Goal: Task Accomplishment & Management: Manage account settings

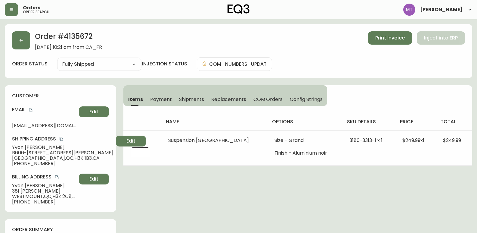
select select "FULLY_SHIPPED"
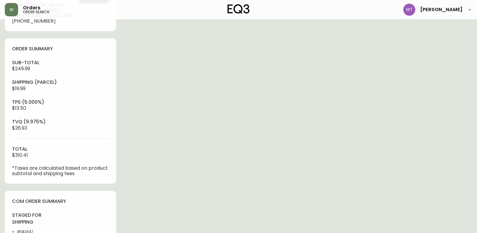
click at [36, 33] on div "Order # 4135672 [DATE] 10:21 am from [GEOGRAPHIC_DATA] Print Invoice Inject int…" at bounding box center [239, 114] width 468 height 543
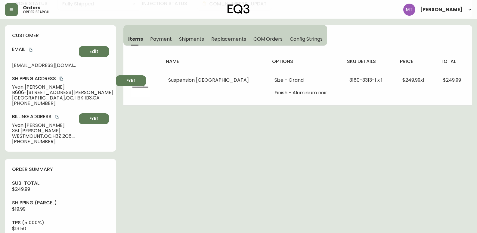
scroll to position [0, 0]
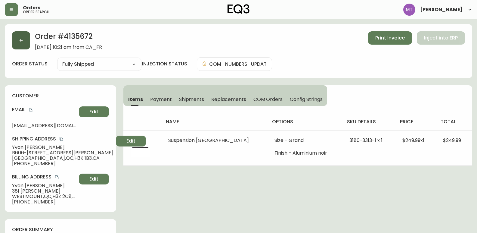
click at [19, 38] on icon "button" at bounding box center [21, 40] width 5 height 5
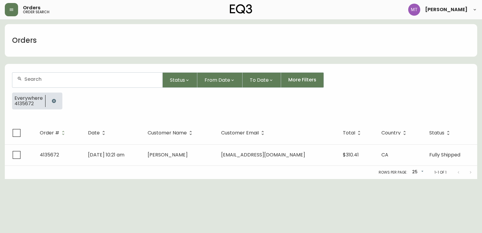
click at [53, 101] on icon "button" at bounding box center [54, 101] width 4 height 4
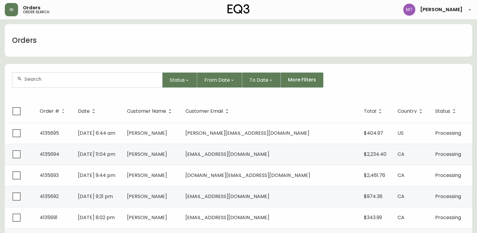
click at [112, 80] on input "text" at bounding box center [90, 79] width 133 height 6
paste input "4135540"
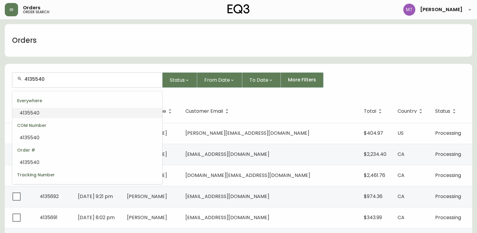
click at [61, 115] on li "4135540" at bounding box center [87, 113] width 150 height 10
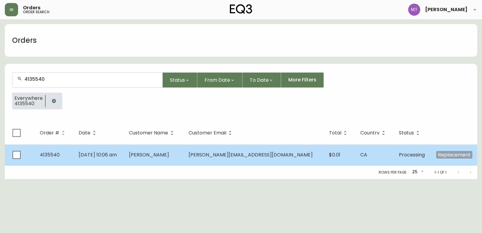
type input "4135540"
click at [90, 161] on td "[DATE] 10:06 am" at bounding box center [99, 154] width 50 height 21
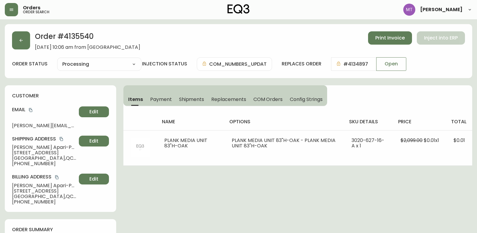
type input "Processing"
select select "PROCESSING"
click at [25, 39] on button "button" at bounding box center [21, 40] width 18 height 18
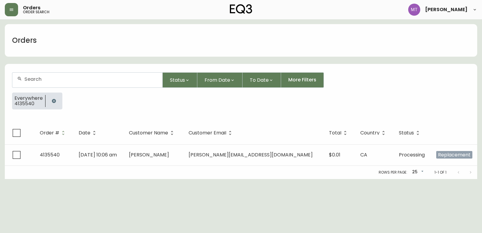
click at [51, 102] on icon "button" at bounding box center [53, 100] width 5 height 5
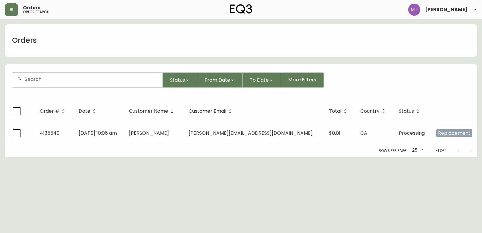
click at [53, 79] on input "text" at bounding box center [90, 79] width 133 height 6
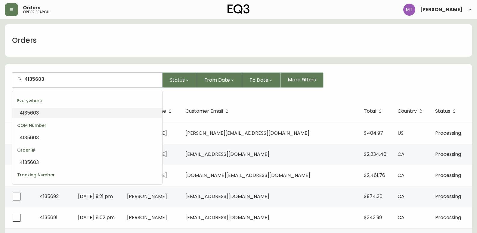
click at [53, 111] on li "4135603" at bounding box center [87, 113] width 150 height 10
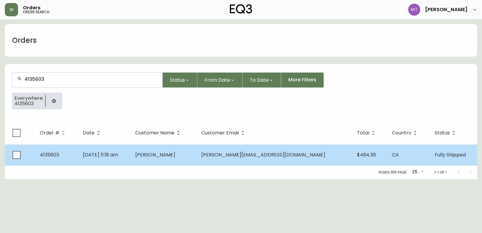
type input "4135603"
click at [196, 155] on td "[PERSON_NAME]" at bounding box center [163, 154] width 66 height 21
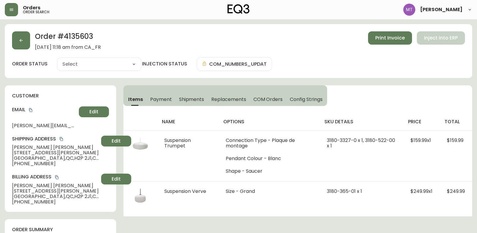
type input "Fully Shipped"
select select "FULLY_SHIPPED"
click at [194, 98] on span "Shipments" at bounding box center [191, 99] width 25 height 6
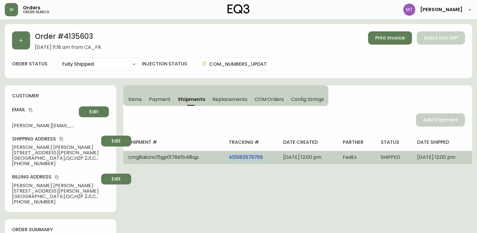
drag, startPoint x: 249, startPoint y: 157, endPoint x: 209, endPoint y: 156, distance: 40.6
click at [224, 156] on td "455183579769" at bounding box center [251, 157] width 54 height 13
copy span "455183579769"
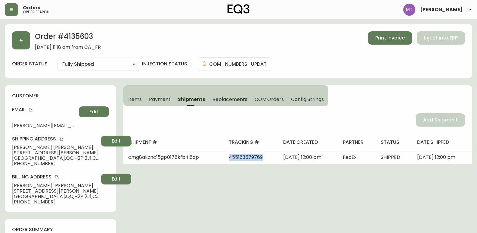
drag, startPoint x: 4, startPoint y: 94, endPoint x: 6, endPoint y: 91, distance: 3.4
click at [24, 43] on button "button" at bounding box center [21, 40] width 18 height 18
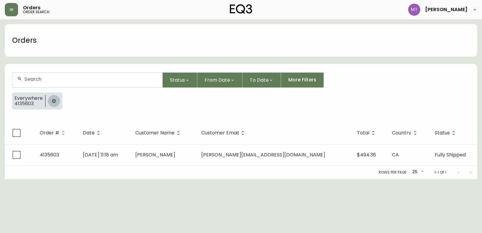
click at [52, 101] on icon "button" at bounding box center [54, 101] width 4 height 4
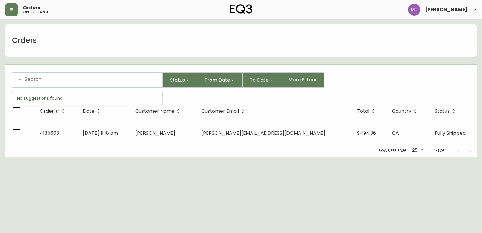
click at [48, 82] on input "text" at bounding box center [90, 79] width 133 height 6
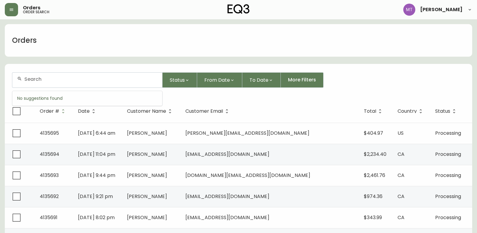
paste input "4135131"
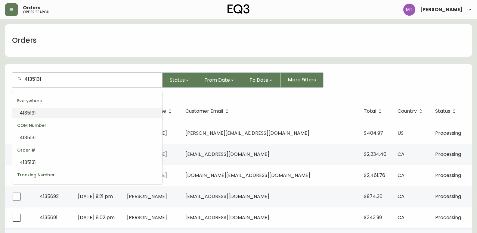
click at [53, 112] on li "4135131" at bounding box center [87, 113] width 150 height 10
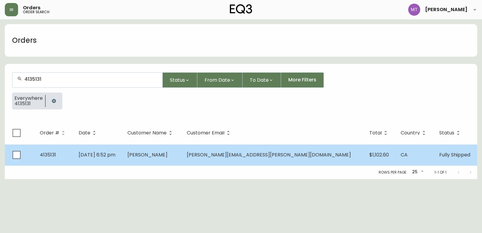
type input "4135131"
click at [123, 157] on td "[DATE] 6:52 pm" at bounding box center [98, 154] width 49 height 21
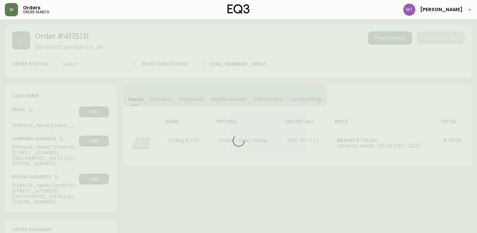
type input "Fully Shipped"
select select "FULLY_SHIPPED"
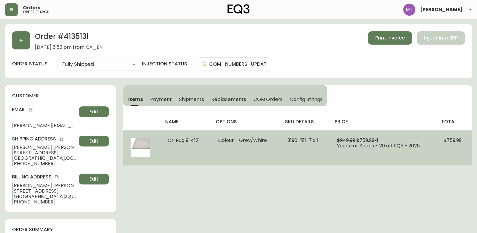
click at [181, 156] on td "Ori Rug 9' x 12'" at bounding box center [185, 147] width 51 height 35
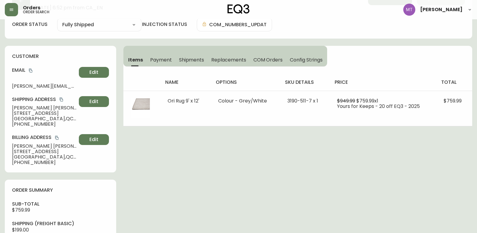
scroll to position [30, 0]
